Goal: Navigation & Orientation: Find specific page/section

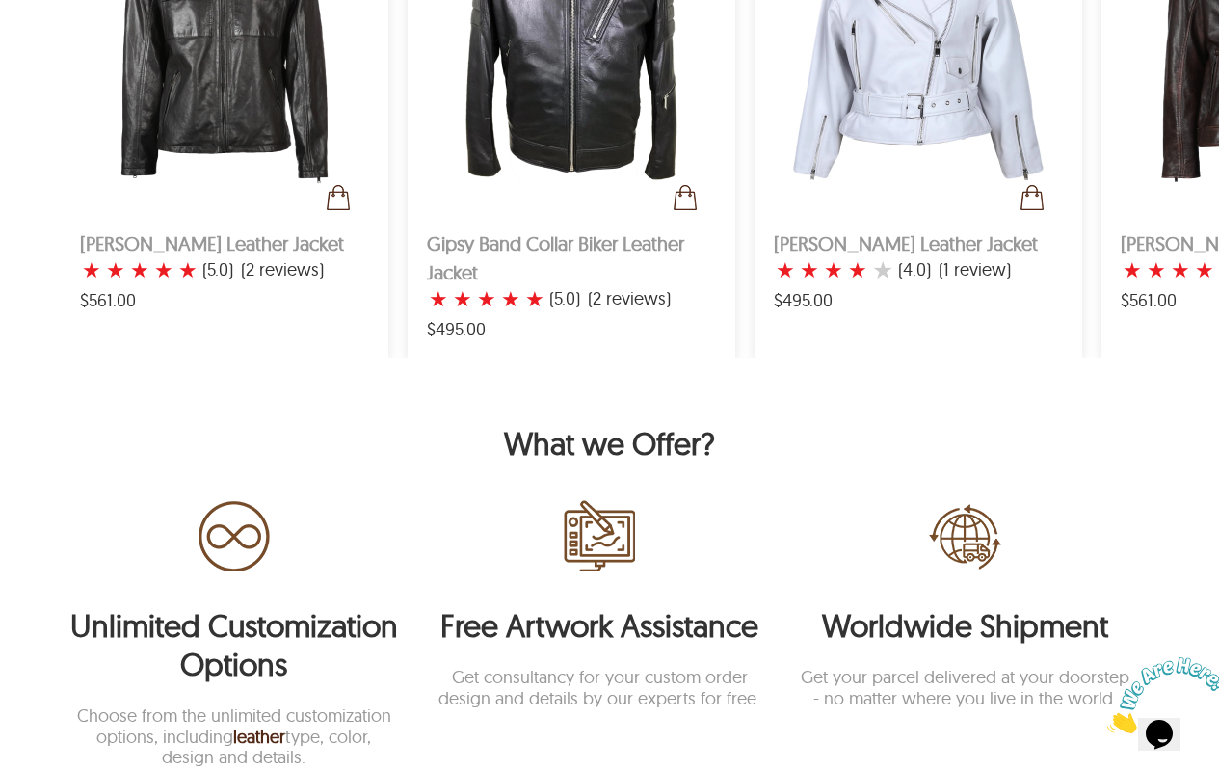
scroll to position [1060, 0]
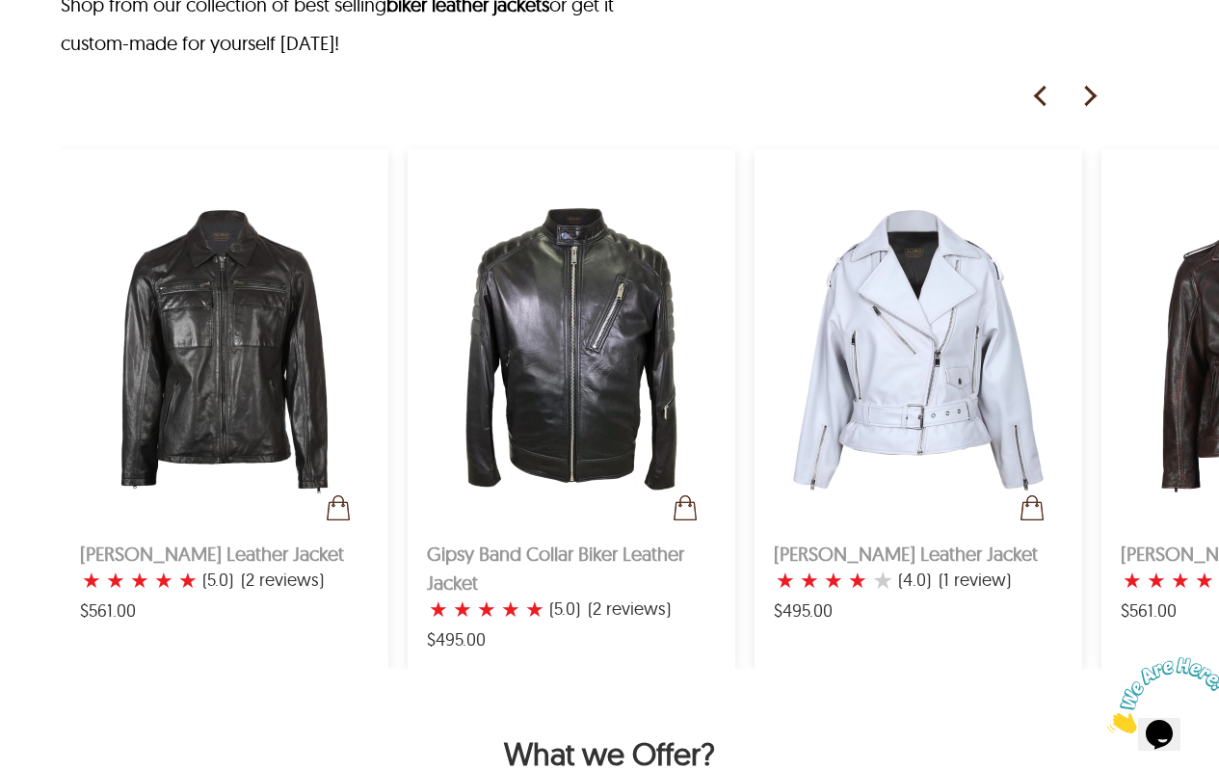
click at [1089, 101] on img at bounding box center [1088, 96] width 29 height 29
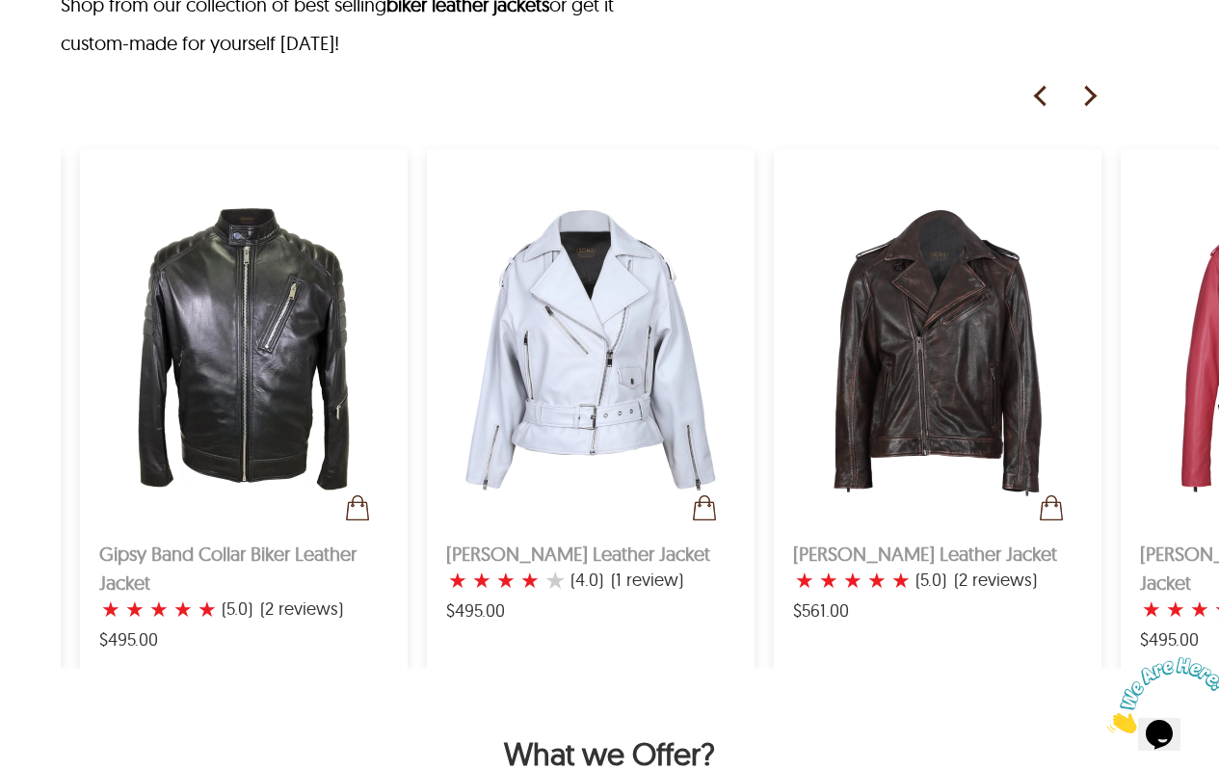
click at [1089, 101] on img at bounding box center [1088, 96] width 29 height 29
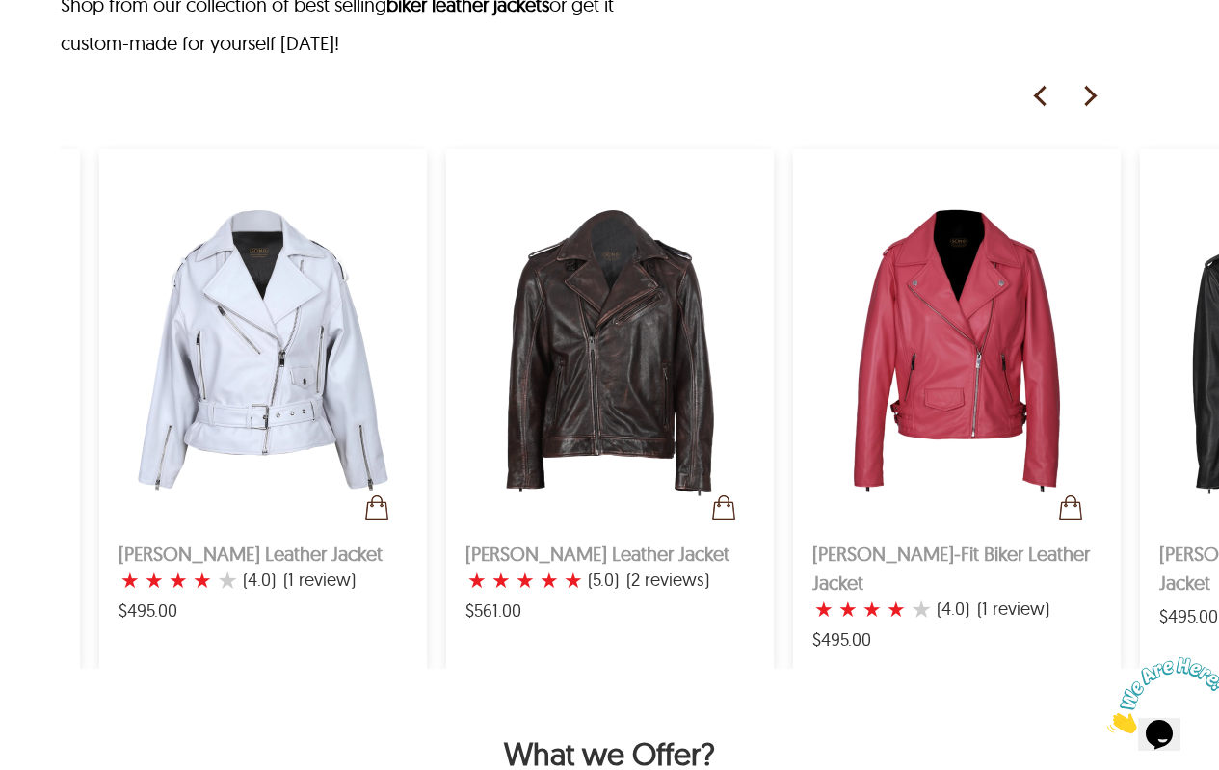
click at [1089, 101] on img at bounding box center [1088, 96] width 29 height 29
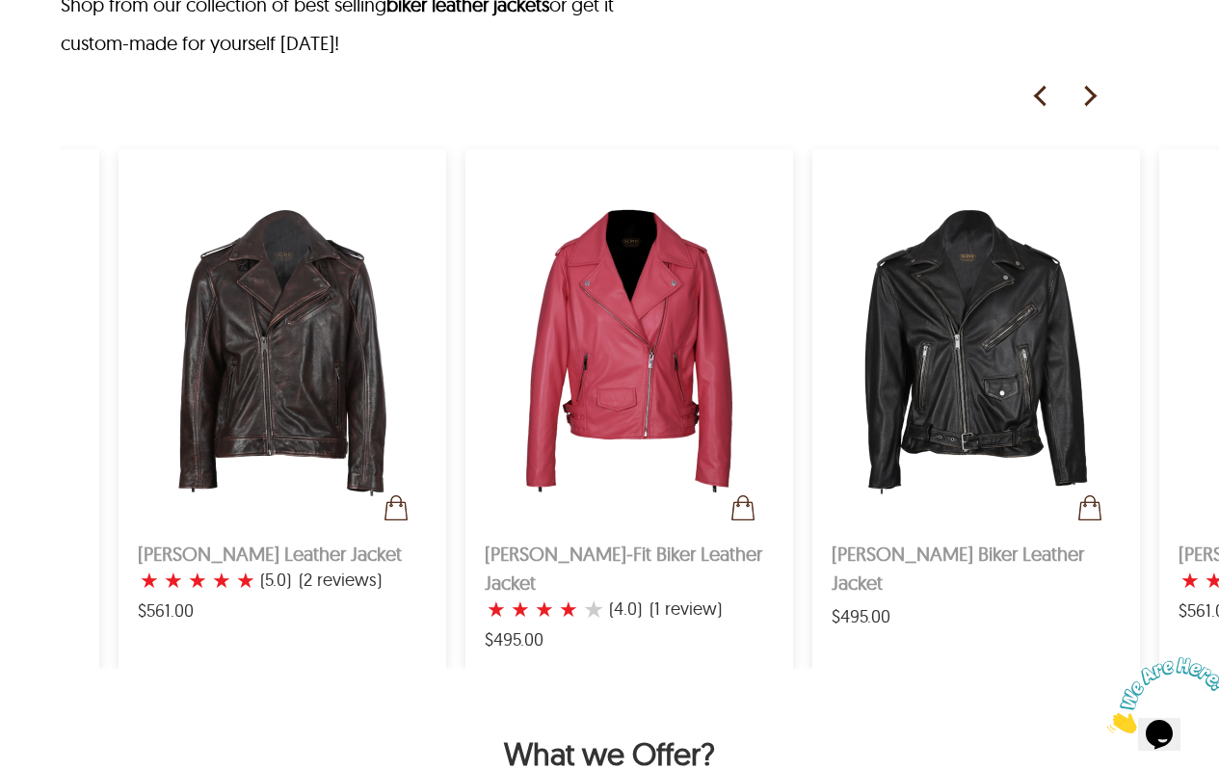
click at [1089, 101] on img at bounding box center [1088, 96] width 29 height 29
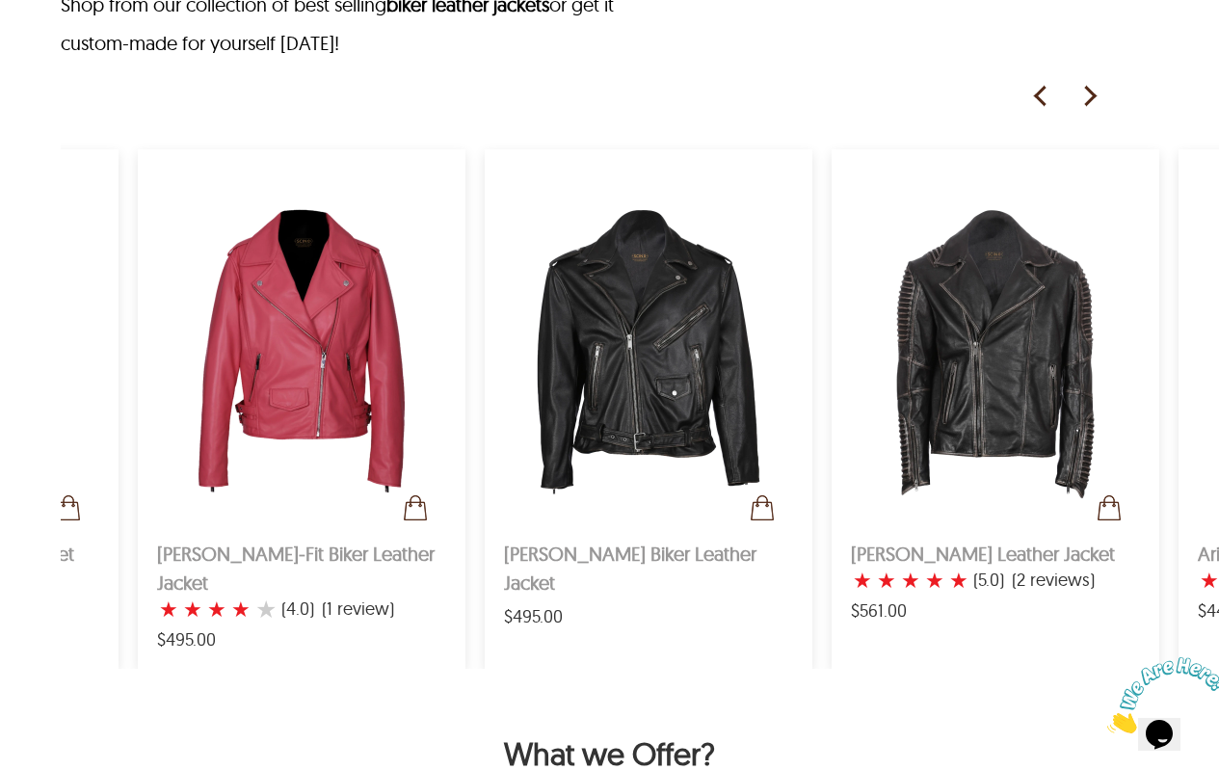
click at [1089, 101] on img at bounding box center [1088, 96] width 29 height 29
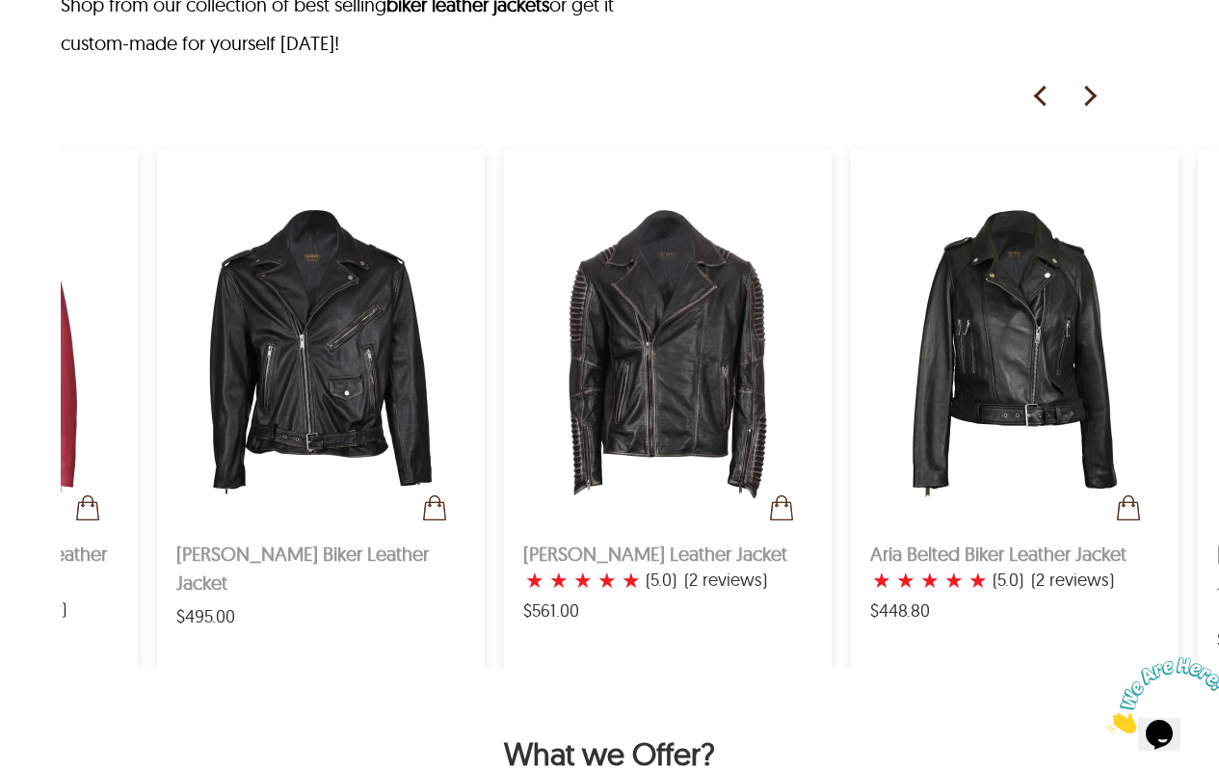
click at [1089, 101] on img at bounding box center [1088, 96] width 29 height 29
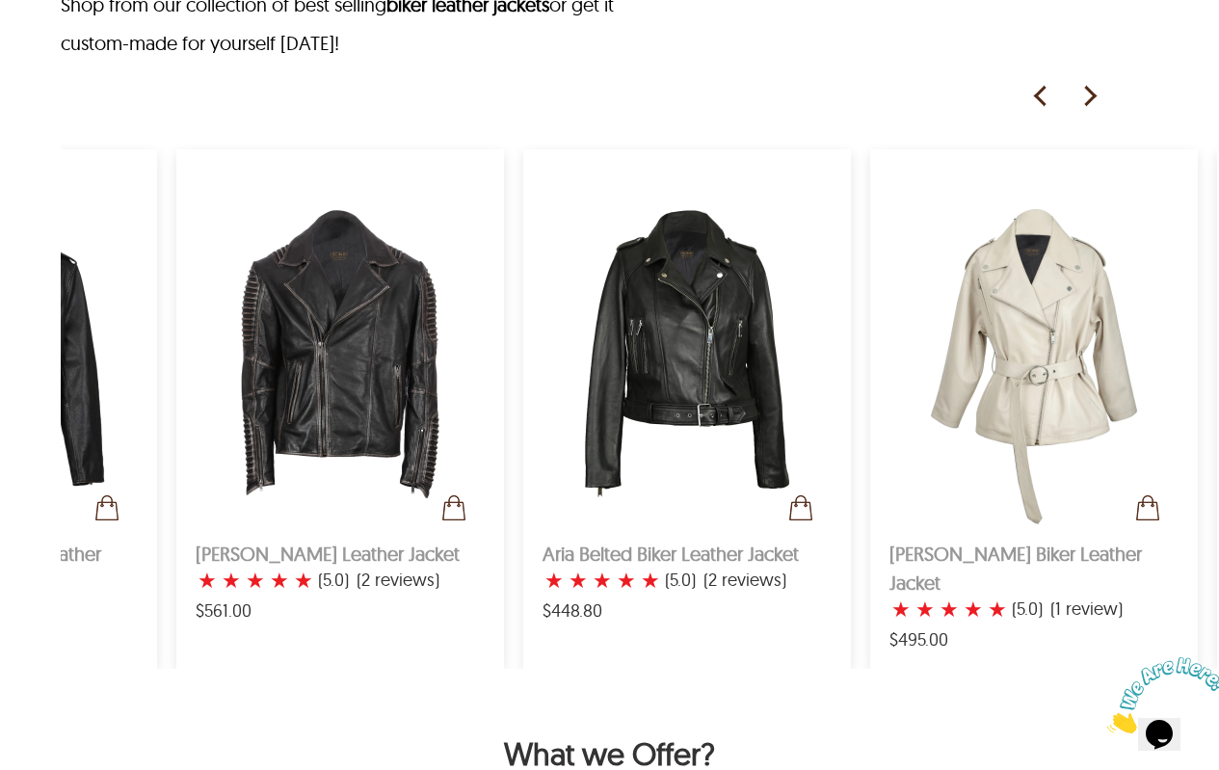
click at [1089, 101] on img at bounding box center [1088, 96] width 29 height 29
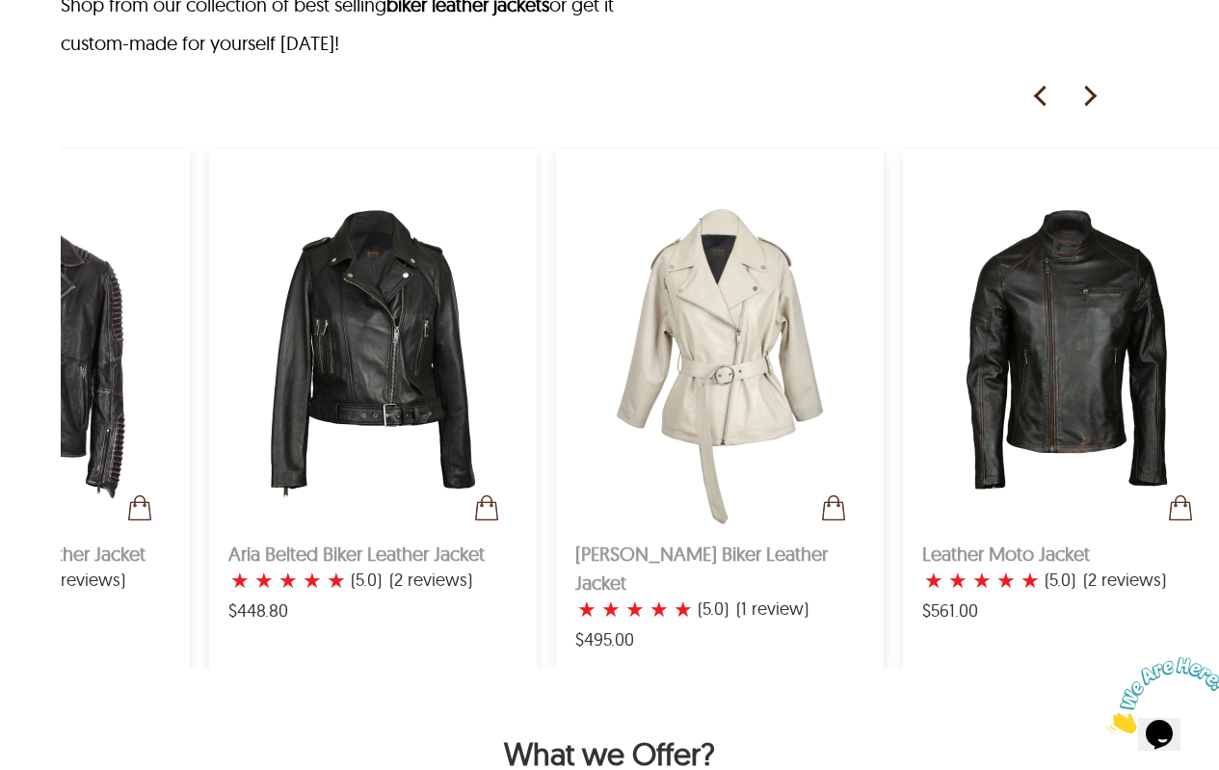
scroll to position [0, 2291]
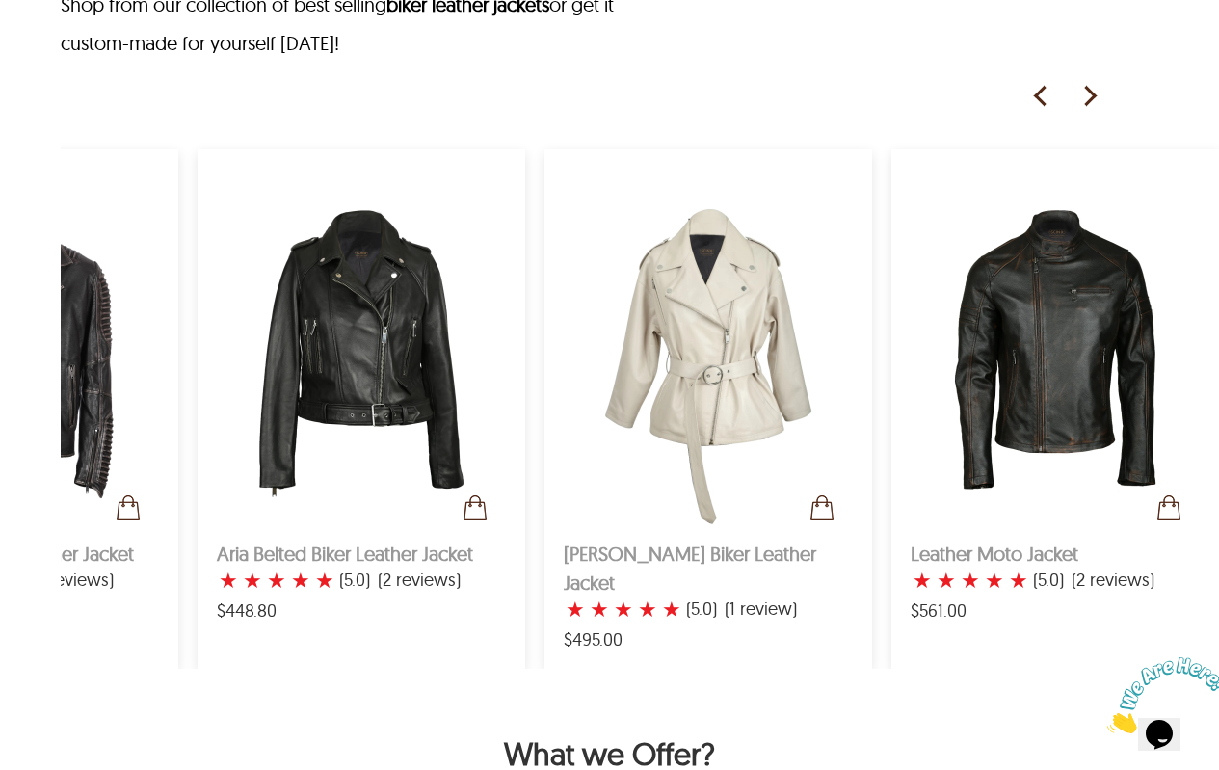
click at [1089, 101] on img at bounding box center [1088, 96] width 29 height 29
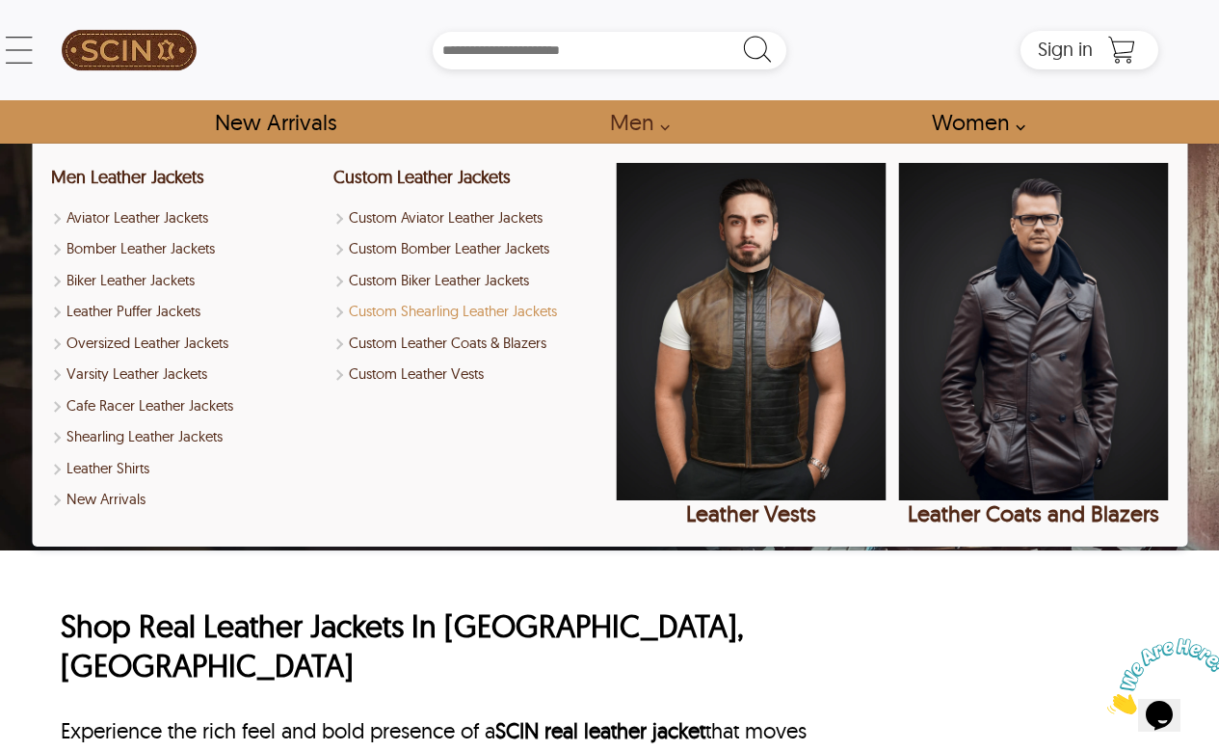
click at [433, 310] on link "Custom Shearling Leather Jackets" at bounding box center [468, 312] width 270 height 22
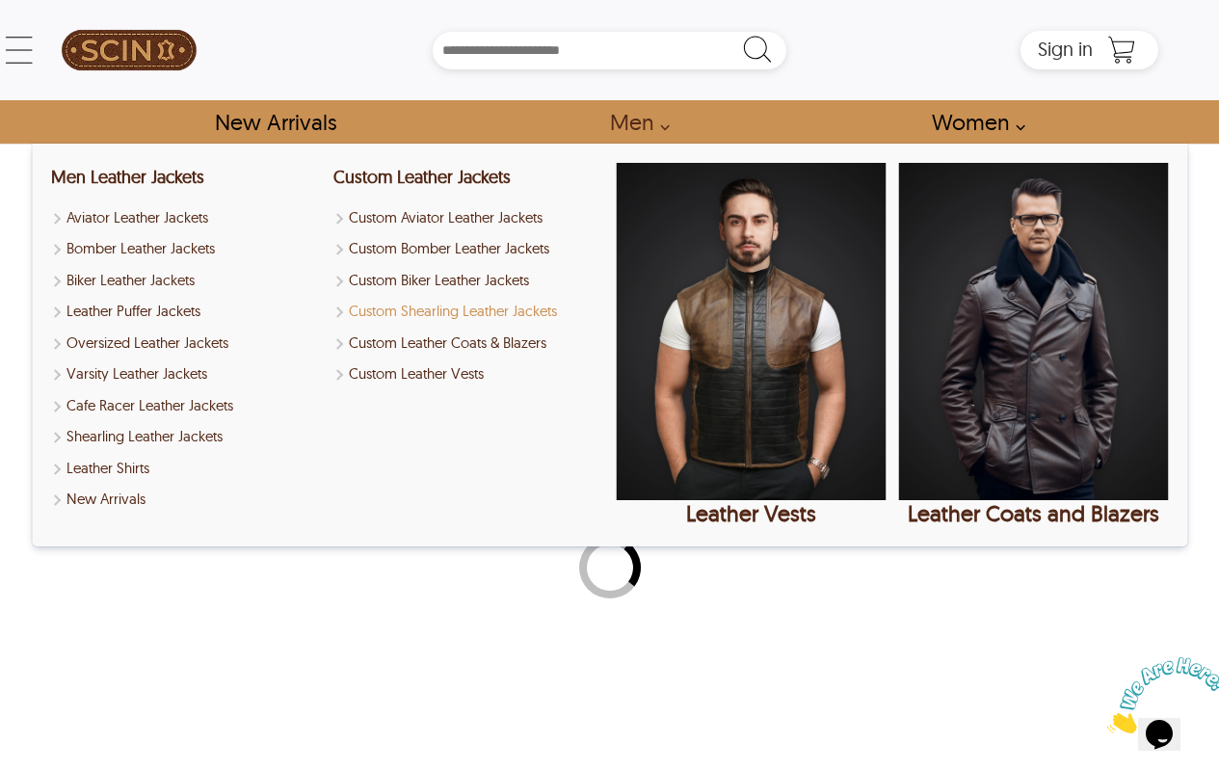
select select "********"
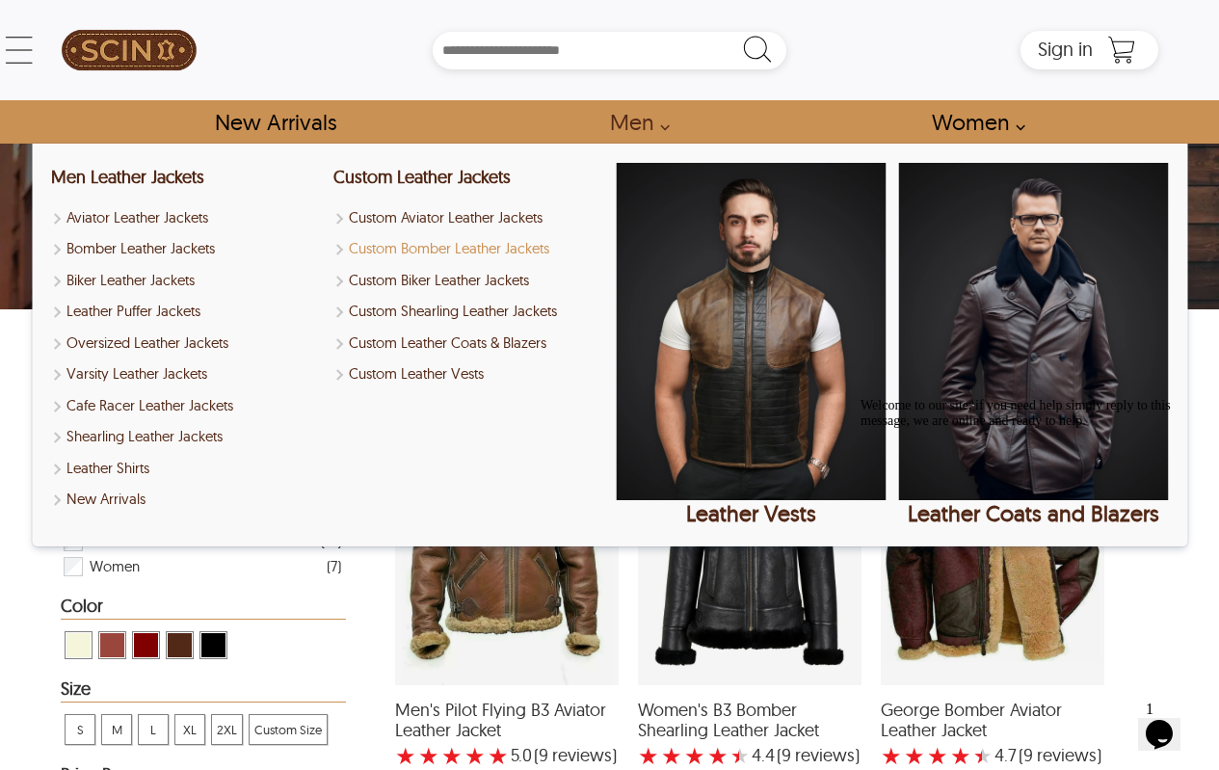
click at [454, 242] on link "Custom Bomber Leather Jackets" at bounding box center [468, 249] width 270 height 22
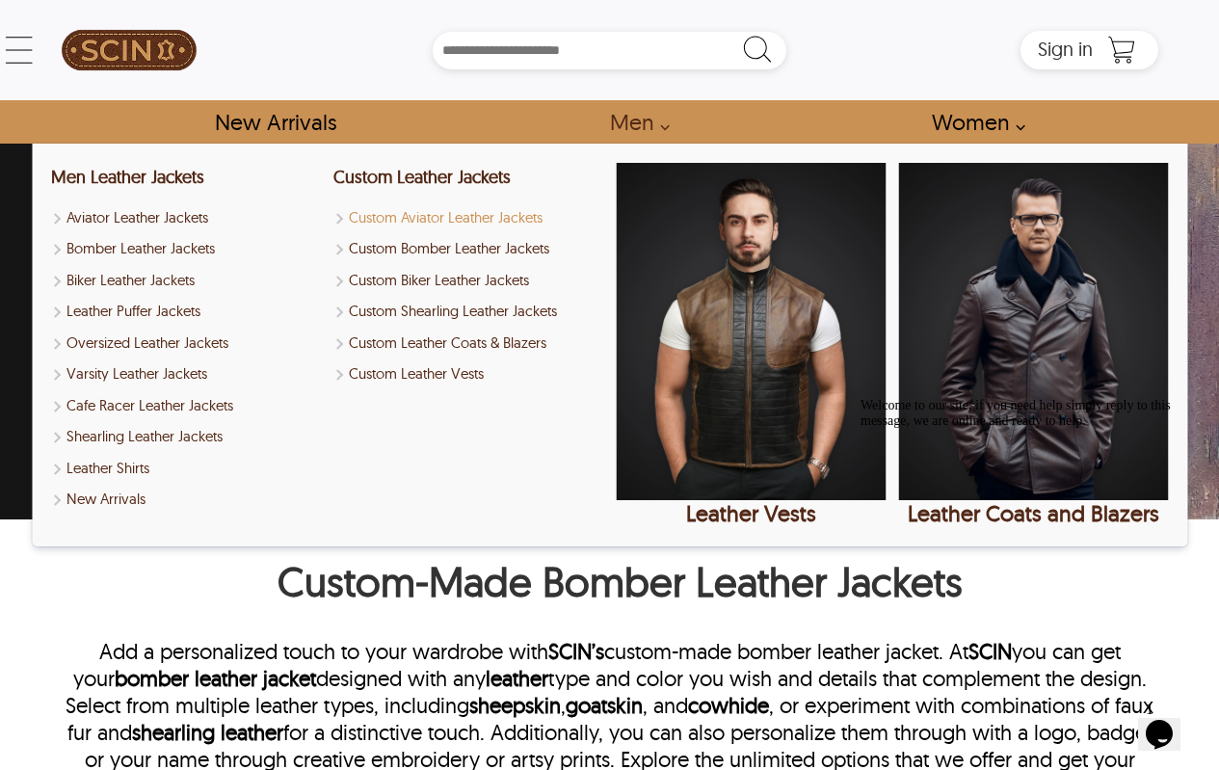
click at [473, 215] on link "Custom Aviator Leather Jackets" at bounding box center [468, 218] width 270 height 22
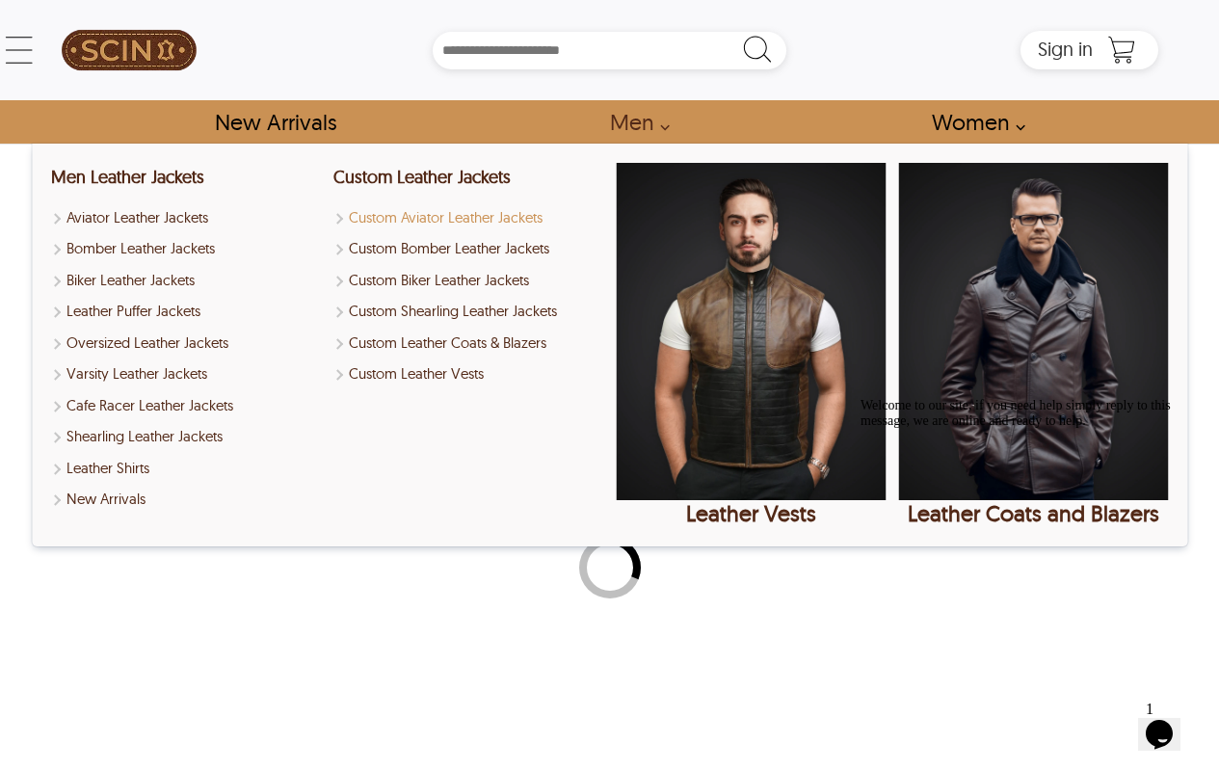
select select "********"
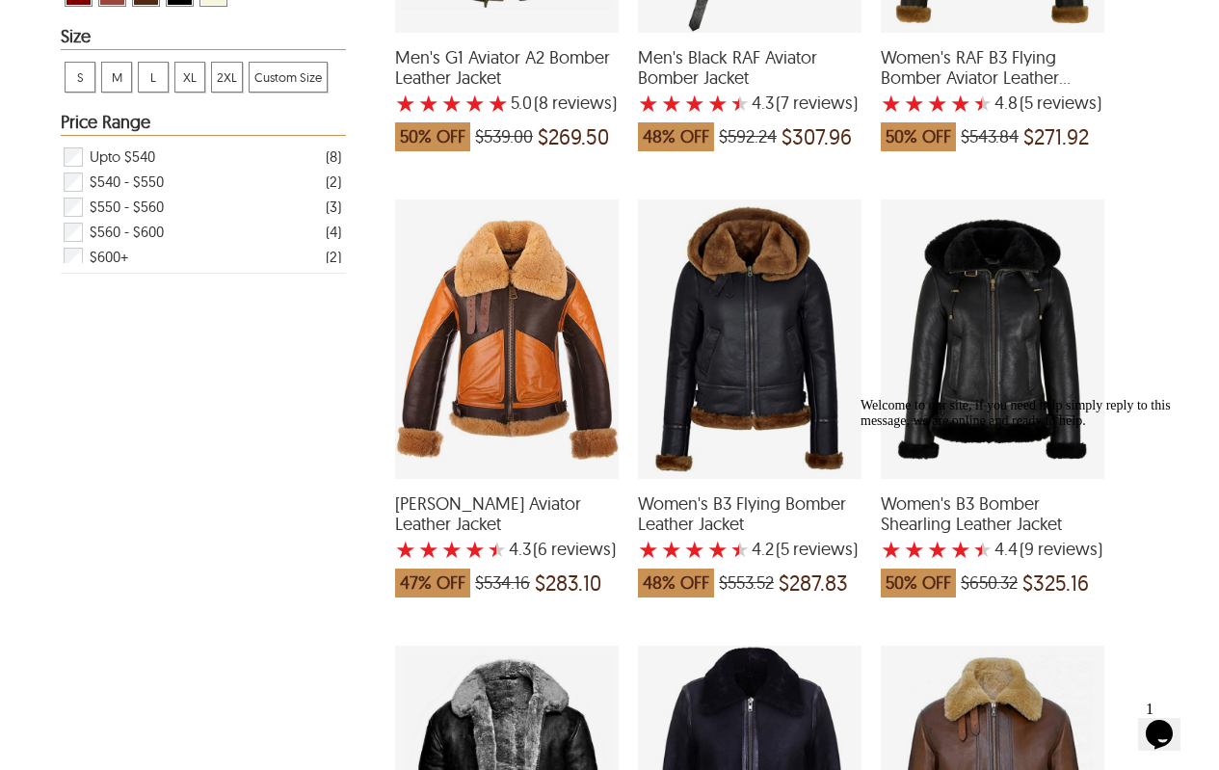
scroll to position [385, 0]
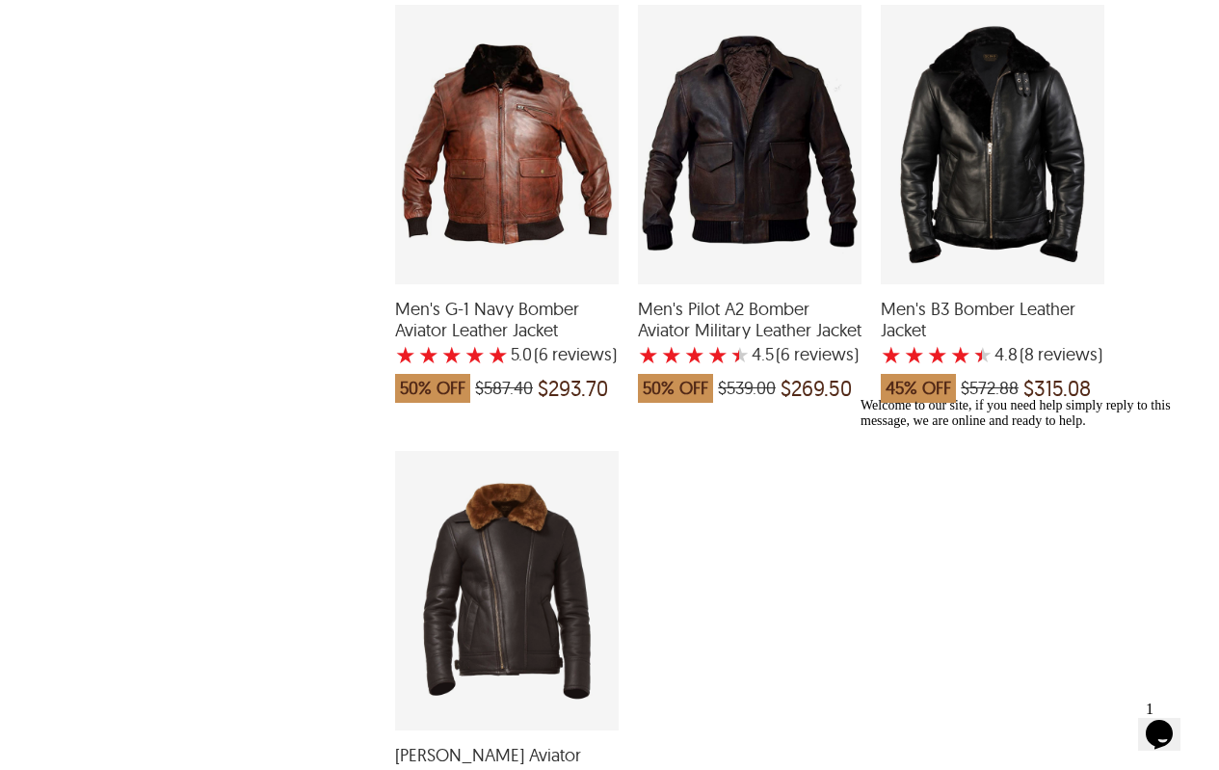
scroll to position [1734, 0]
